Goal: Find specific page/section: Find specific page/section

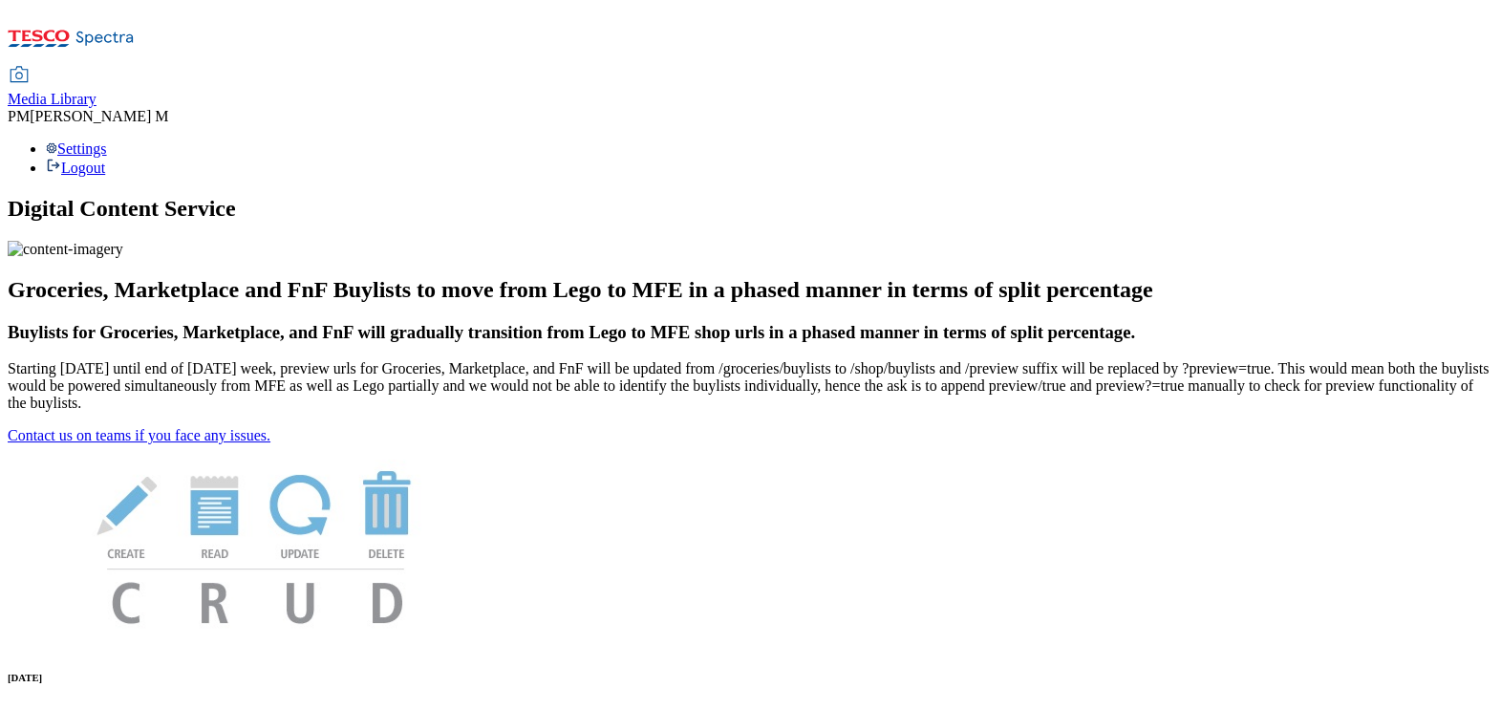
click at [96, 68] on link "Media Library" at bounding box center [52, 88] width 89 height 40
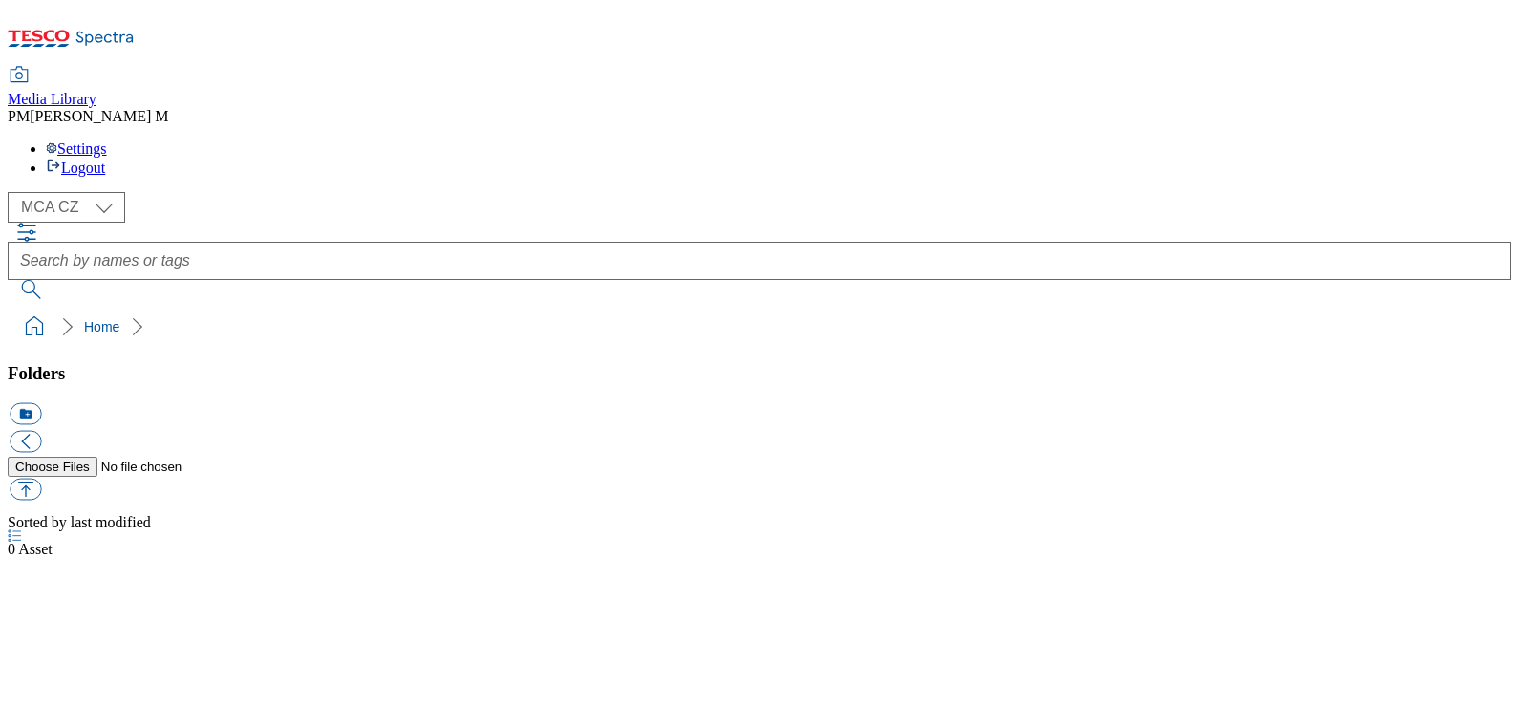
select select "flare-mca-cz"
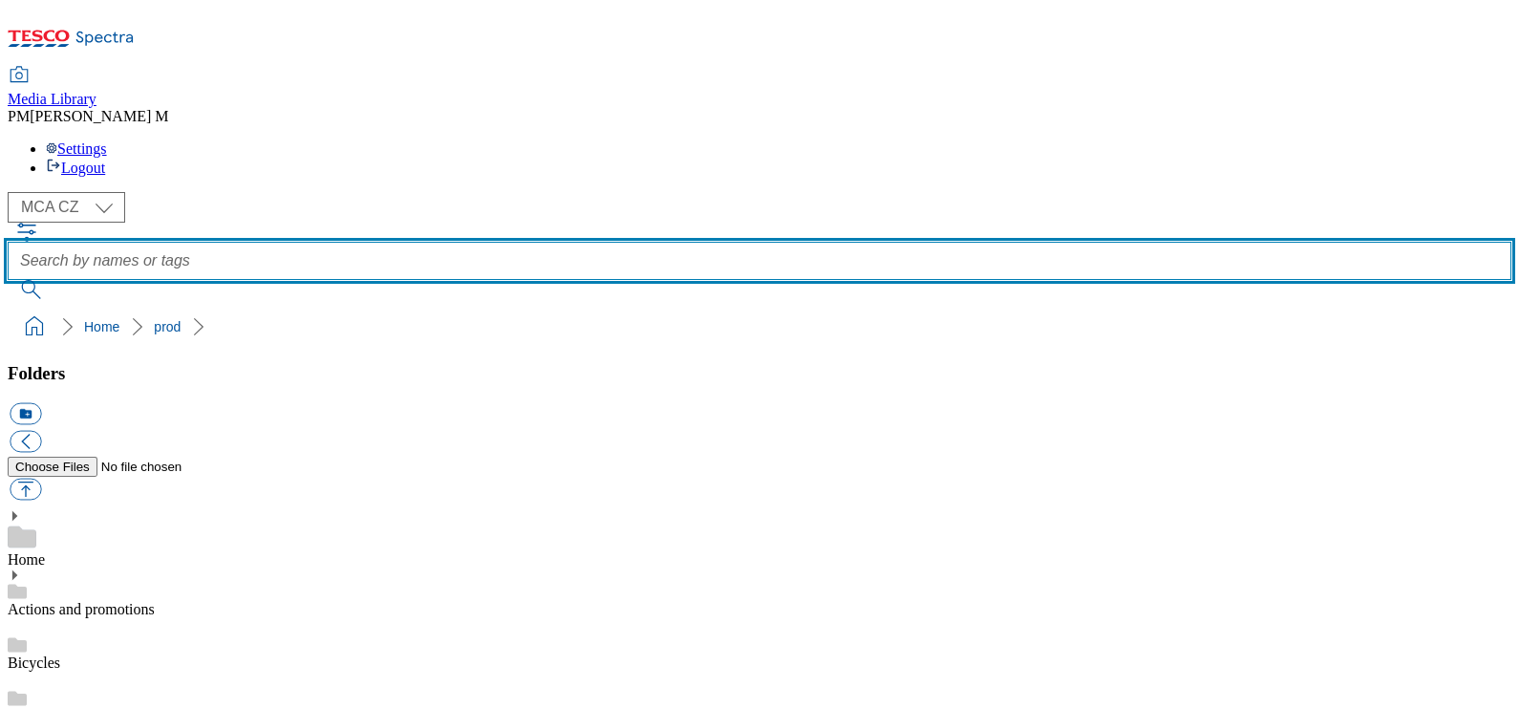
click at [701, 242] on input "text" at bounding box center [760, 261] width 1504 height 38
paste input "XD8"
type input "XD8"
click at [8, 280] on button "submit" at bounding box center [33, 289] width 50 height 19
